Goal: Navigation & Orientation: Find specific page/section

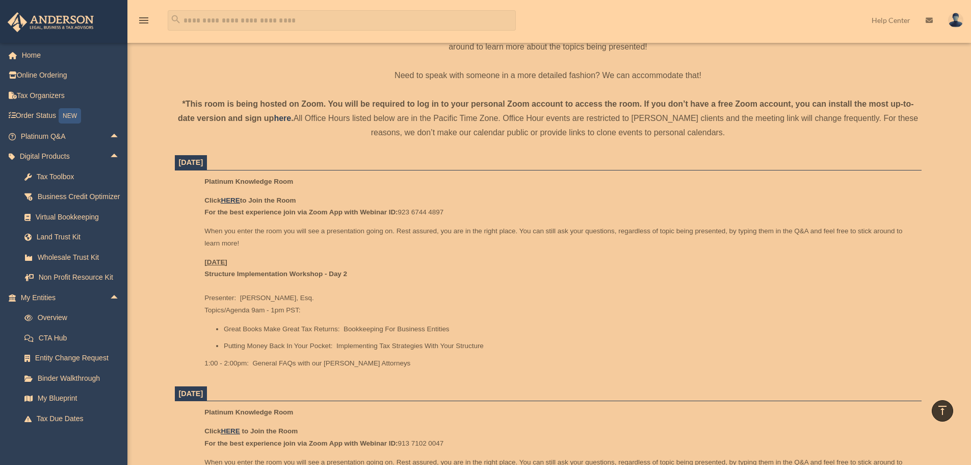
scroll to position [255, 0]
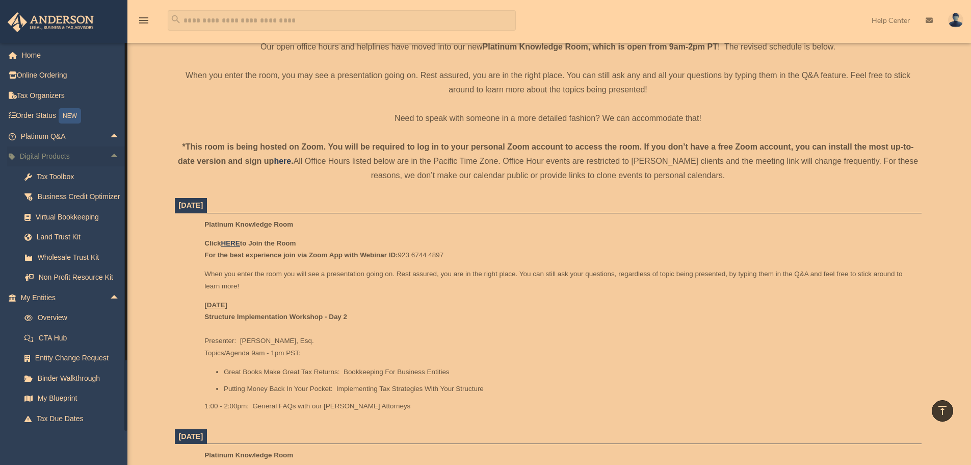
click at [110, 153] on span "arrow_drop_up" at bounding box center [120, 156] width 20 height 21
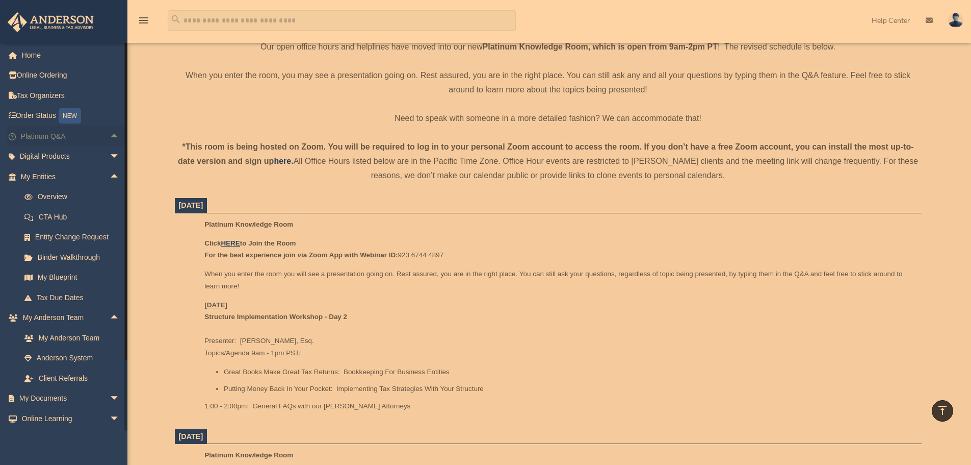
click at [110, 137] on span "arrow_drop_up" at bounding box center [120, 136] width 20 height 21
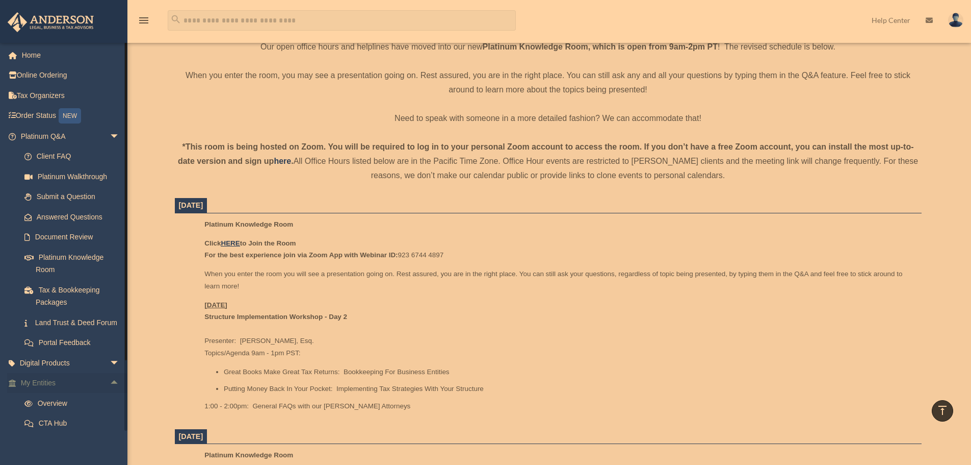
click at [110, 394] on span "arrow_drop_up" at bounding box center [120, 383] width 20 height 21
click at [110, 139] on span "arrow_drop_down" at bounding box center [120, 136] width 20 height 21
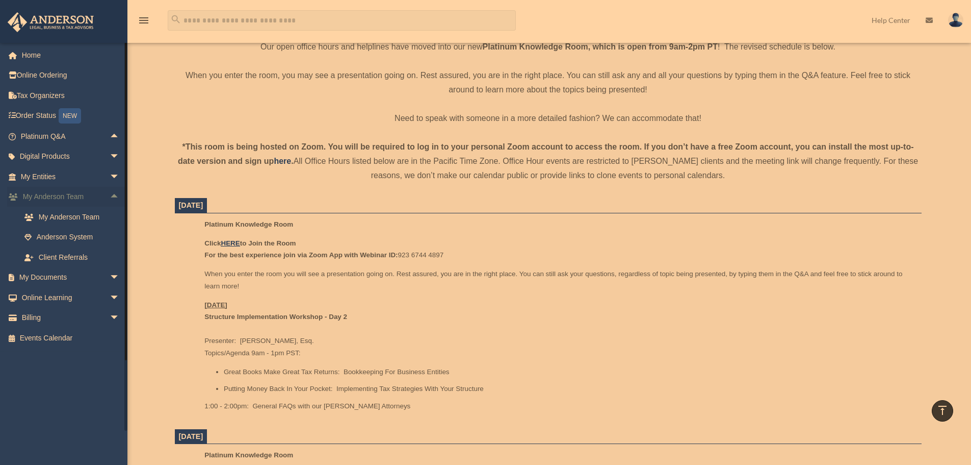
click at [110, 192] on span "arrow_drop_up" at bounding box center [120, 197] width 20 height 21
click at [110, 237] on span "arrow_drop_down" at bounding box center [120, 237] width 20 height 21
click at [56, 340] on link "Events Calendar" at bounding box center [71, 337] width 128 height 20
